Goal: Task Accomplishment & Management: Manage account settings

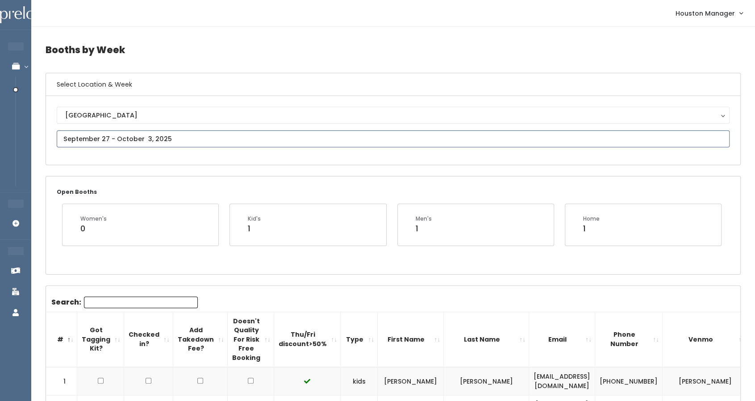
click at [141, 142] on input "text" at bounding box center [393, 138] width 672 height 17
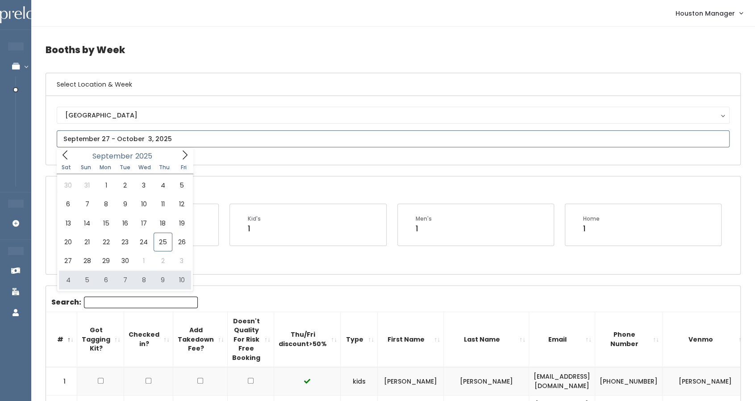
type input "October 4 to October 10"
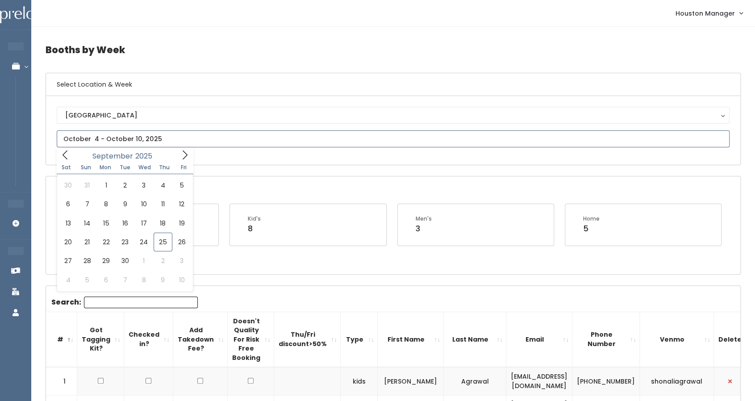
click at [186, 154] on icon at bounding box center [185, 155] width 10 height 10
click at [181, 158] on icon at bounding box center [185, 155] width 10 height 10
drag, startPoint x: 71, startPoint y: 156, endPoint x: 66, endPoint y: 154, distance: 5.0
click at [66, 154] on icon at bounding box center [65, 155] width 10 height 10
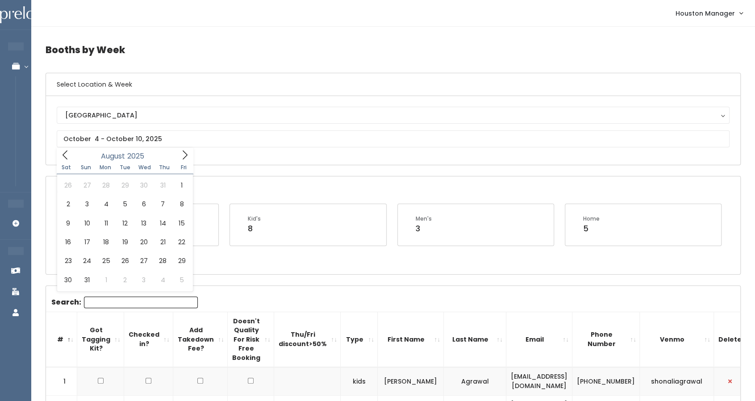
click at [66, 154] on icon at bounding box center [65, 155] width 10 height 10
click at [190, 154] on span at bounding box center [184, 155] width 17 height 14
type input "[DATE] to [DATE]"
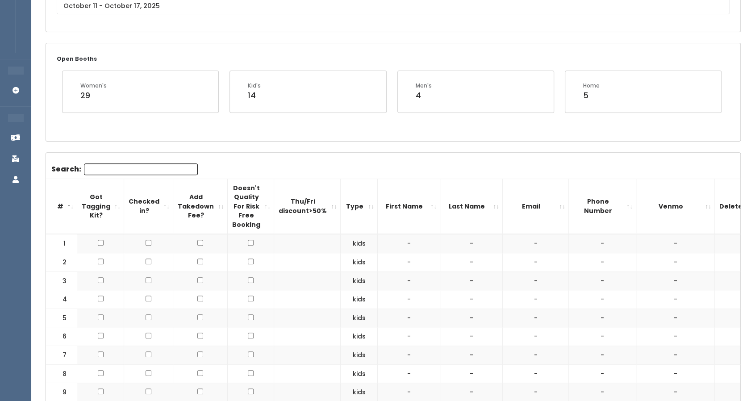
scroll to position [82, 0]
